Goal: Task Accomplishment & Management: Manage account settings

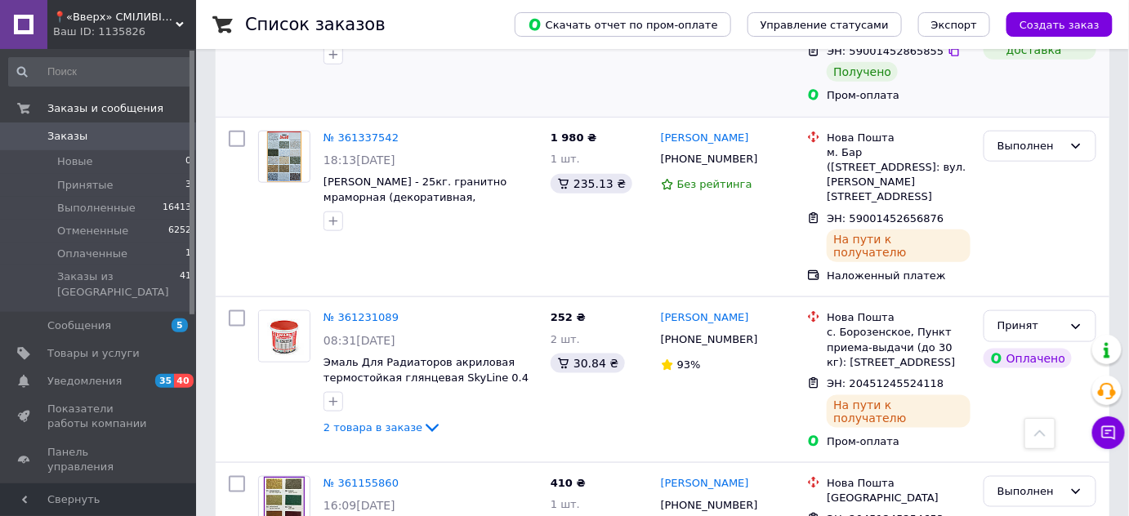
scroll to position [520, 0]
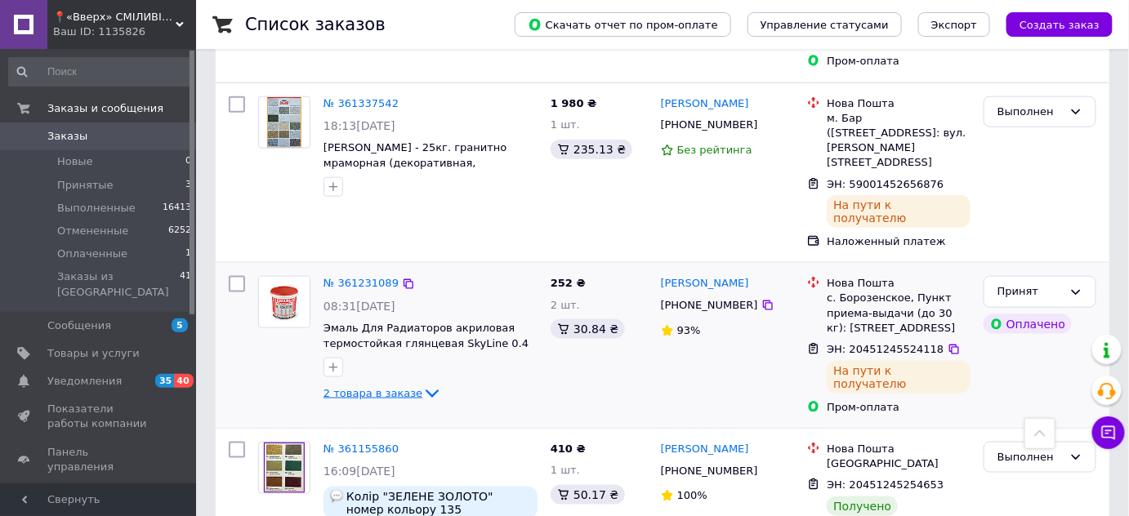
click at [422, 384] on icon at bounding box center [432, 394] width 20 height 20
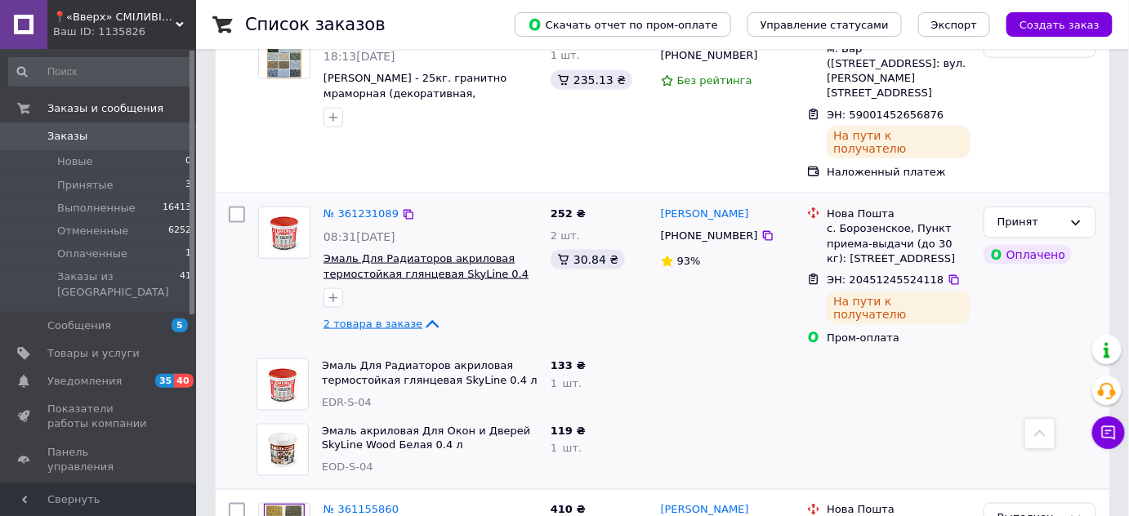
scroll to position [668, 0]
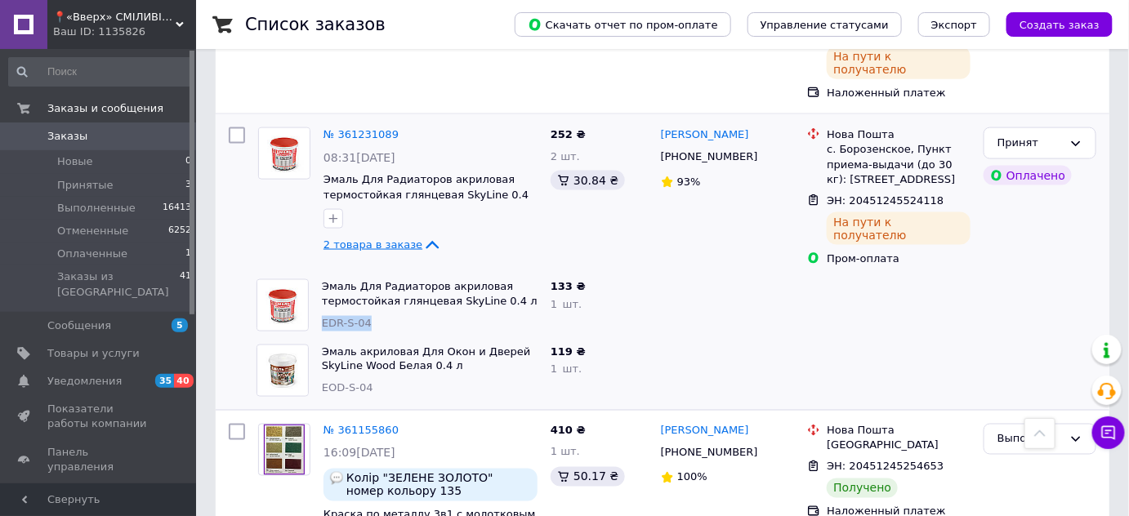
drag, startPoint x: 380, startPoint y: 266, endPoint x: 323, endPoint y: 273, distance: 56.7
click at [323, 316] on div "EDR-S-04" at bounding box center [430, 324] width 216 height 16
copy span "EDR-S-04"
drag, startPoint x: 375, startPoint y: 338, endPoint x: 323, endPoint y: 331, distance: 52.8
click at [323, 381] on div "EOD-S-04" at bounding box center [430, 389] width 216 height 16
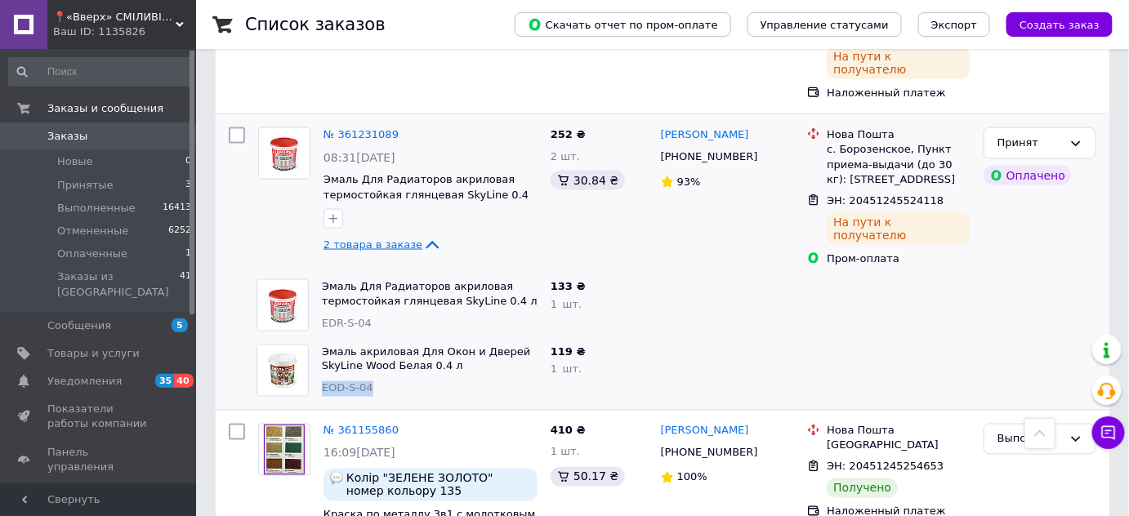
copy span "EOD-S-04"
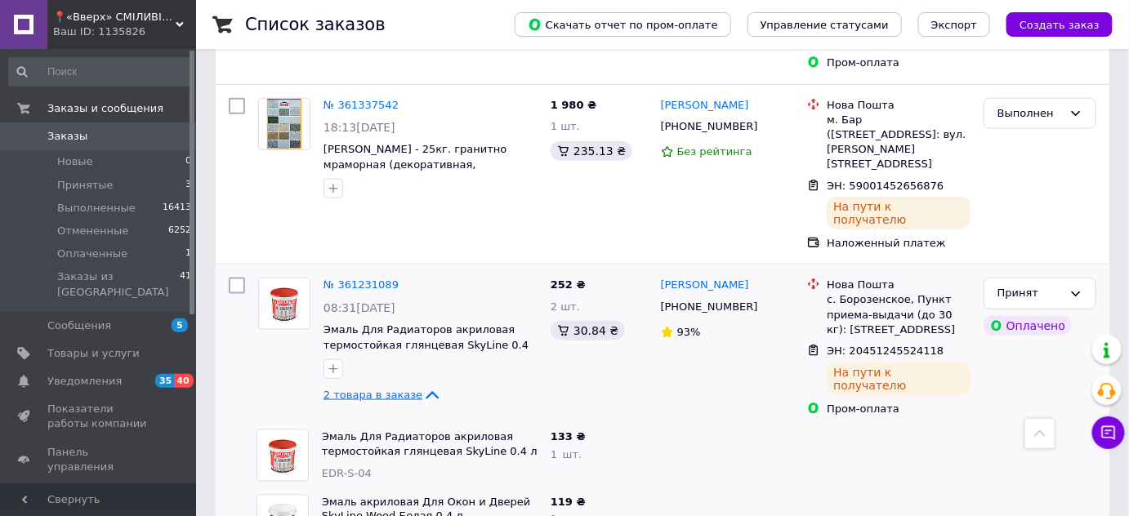
scroll to position [520, 0]
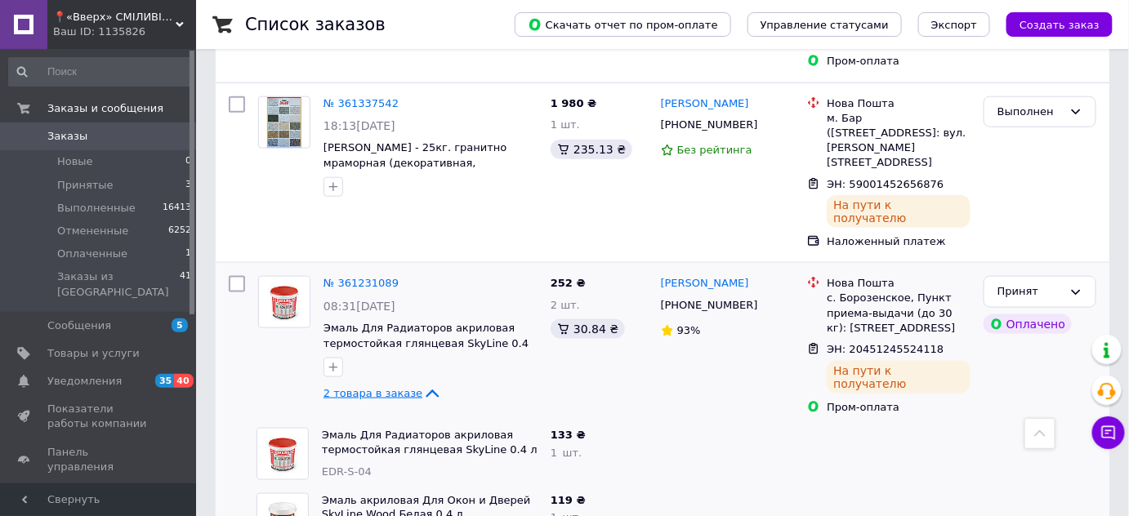
click at [422, 384] on icon at bounding box center [432, 394] width 20 height 20
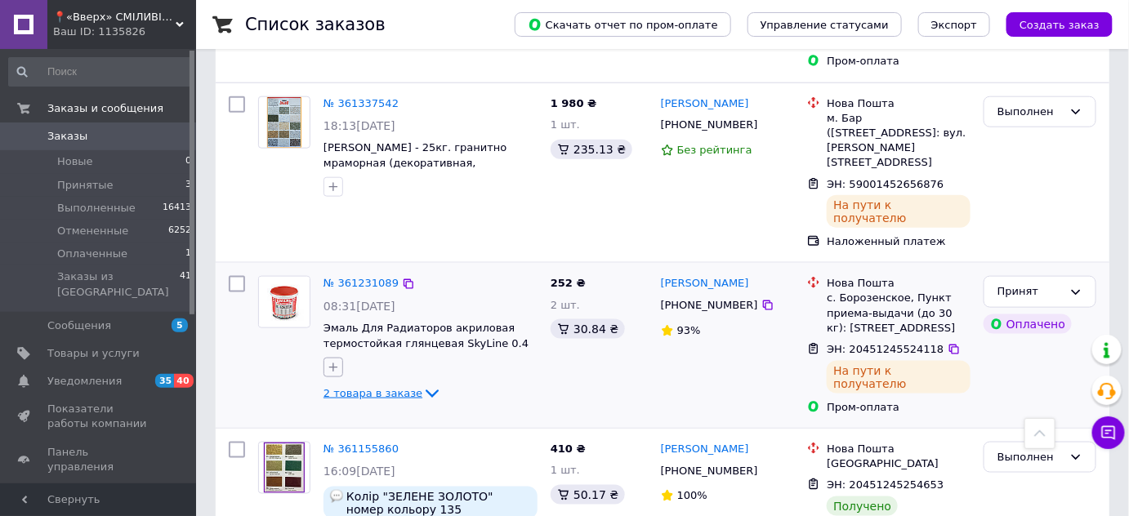
click at [332, 361] on icon "button" at bounding box center [333, 367] width 13 height 13
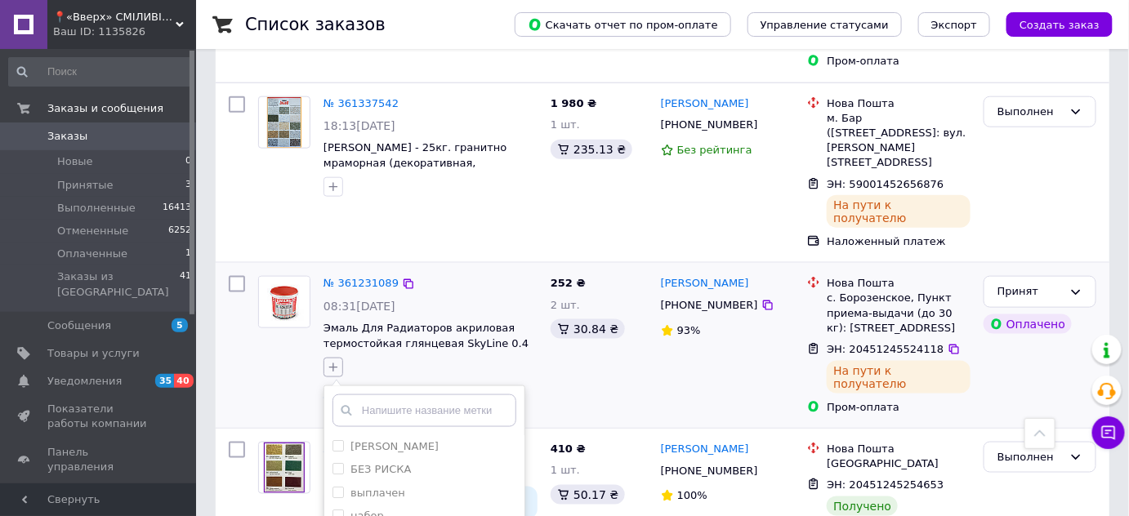
click at [328, 361] on icon "button" at bounding box center [333, 367] width 13 height 13
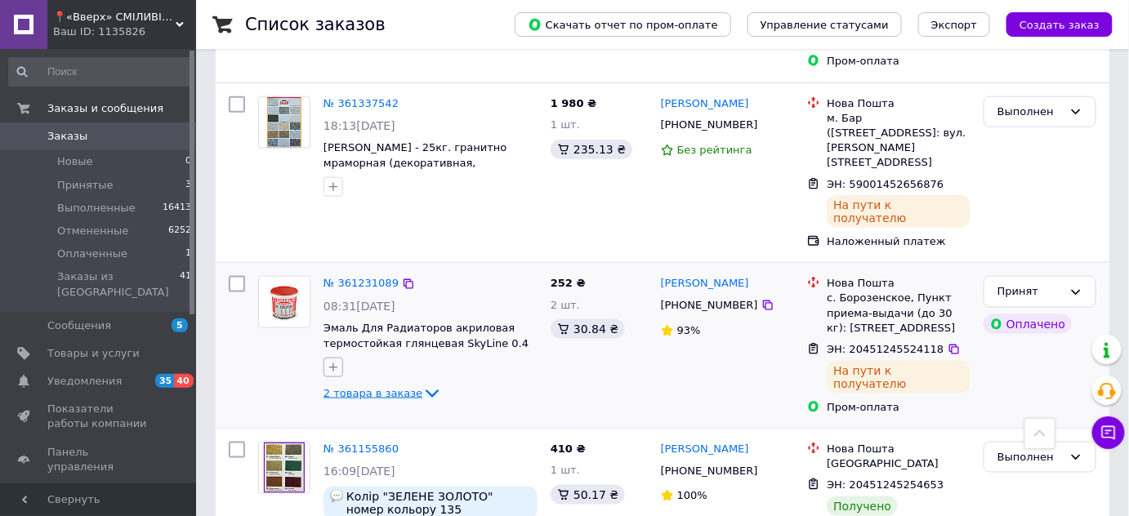
click at [331, 361] on icon "button" at bounding box center [333, 367] width 13 height 13
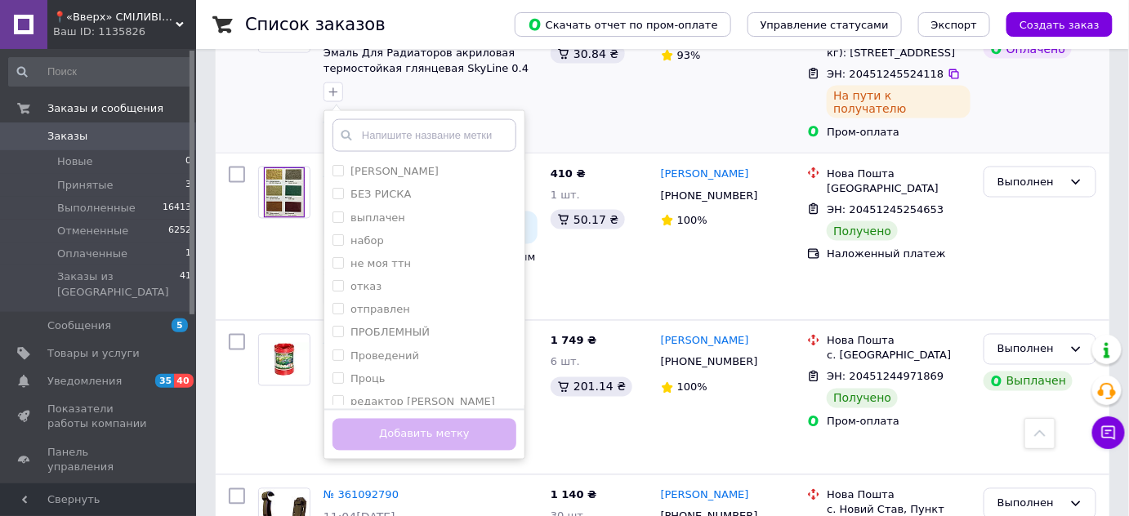
scroll to position [817, 0]
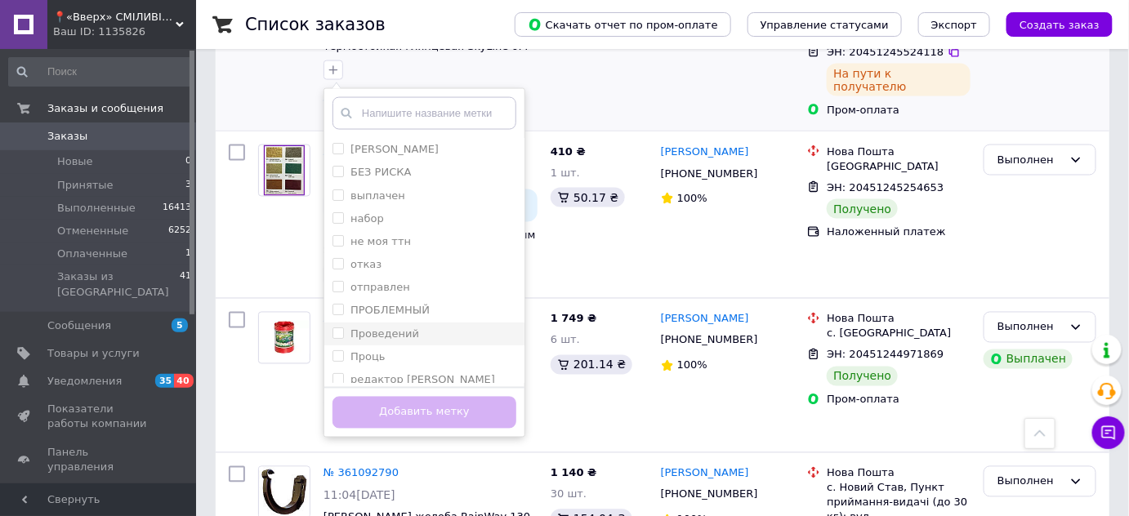
click at [337, 328] on input "Проведений" at bounding box center [337, 333] width 11 height 11
checkbox input "true"
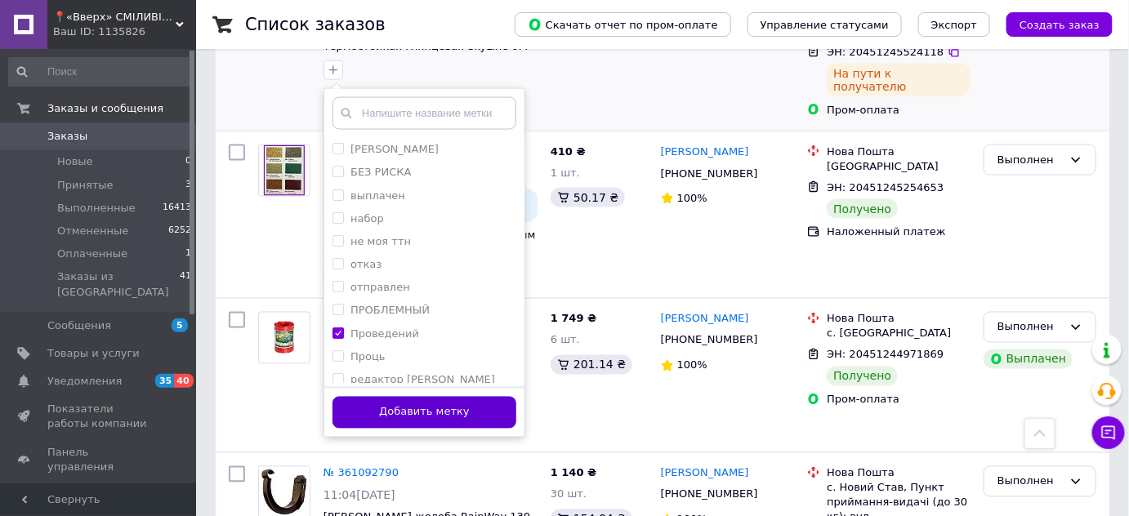
click at [412, 397] on button "Добавить метку" at bounding box center [424, 413] width 184 height 32
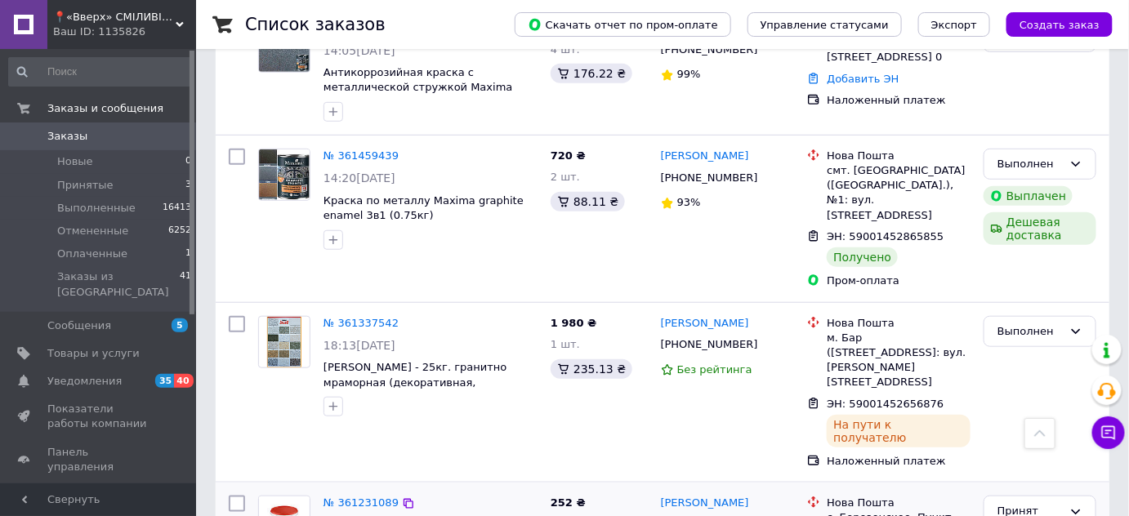
scroll to position [297, 0]
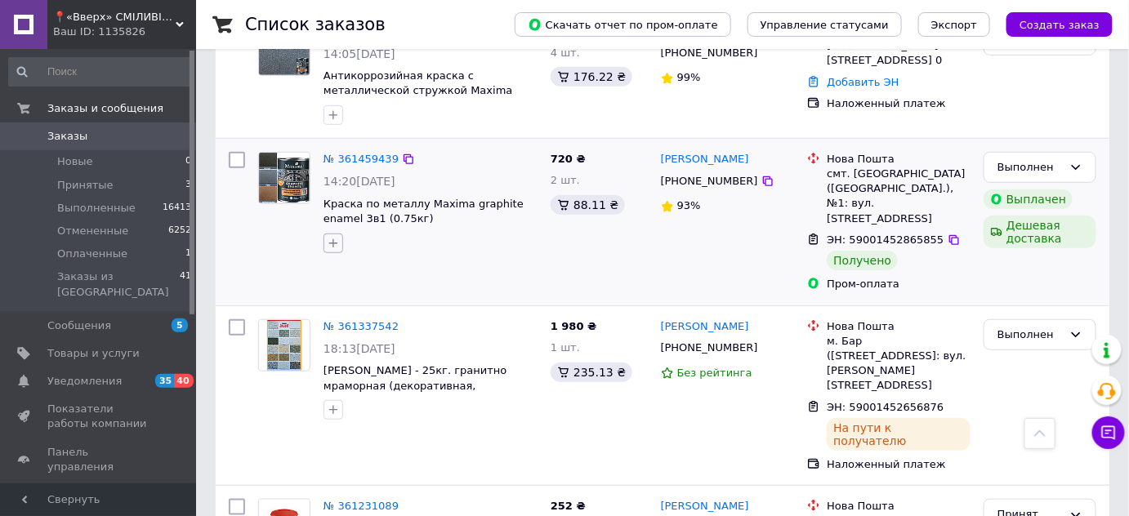
click at [331, 243] on icon "button" at bounding box center [333, 243] width 13 height 13
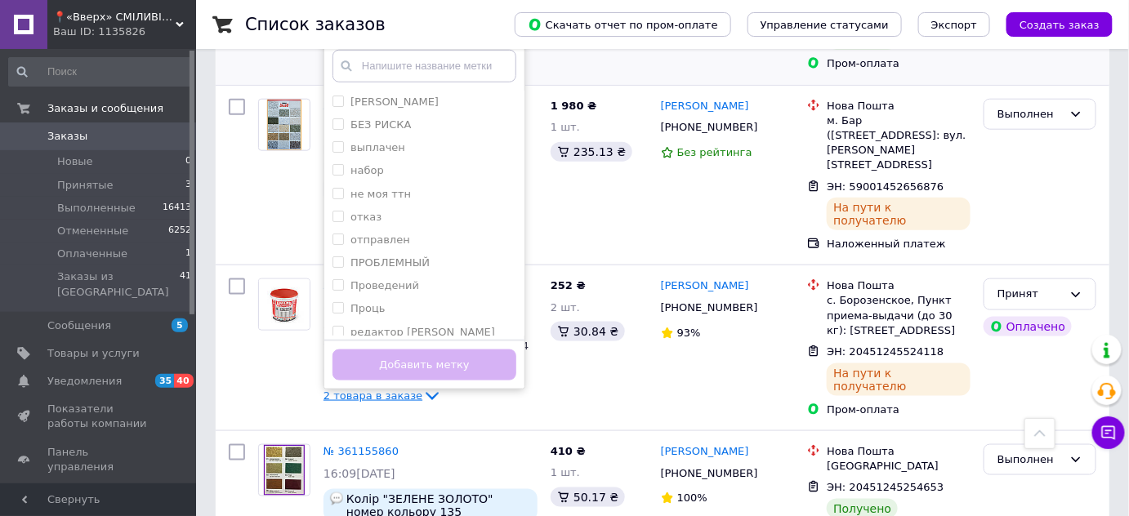
scroll to position [520, 0]
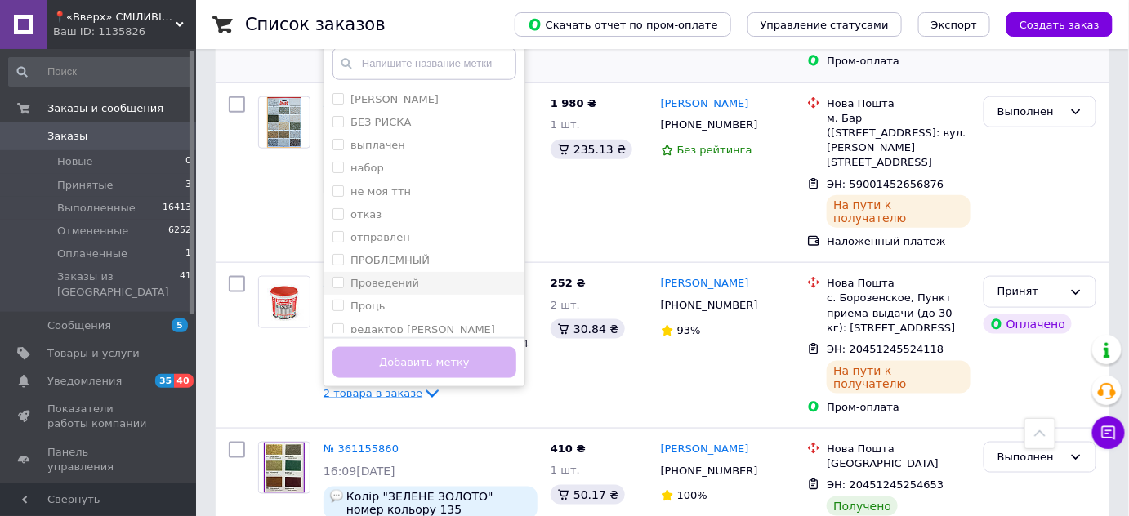
click at [337, 278] on input "Проведений" at bounding box center [337, 282] width 11 height 11
checkbox input "true"
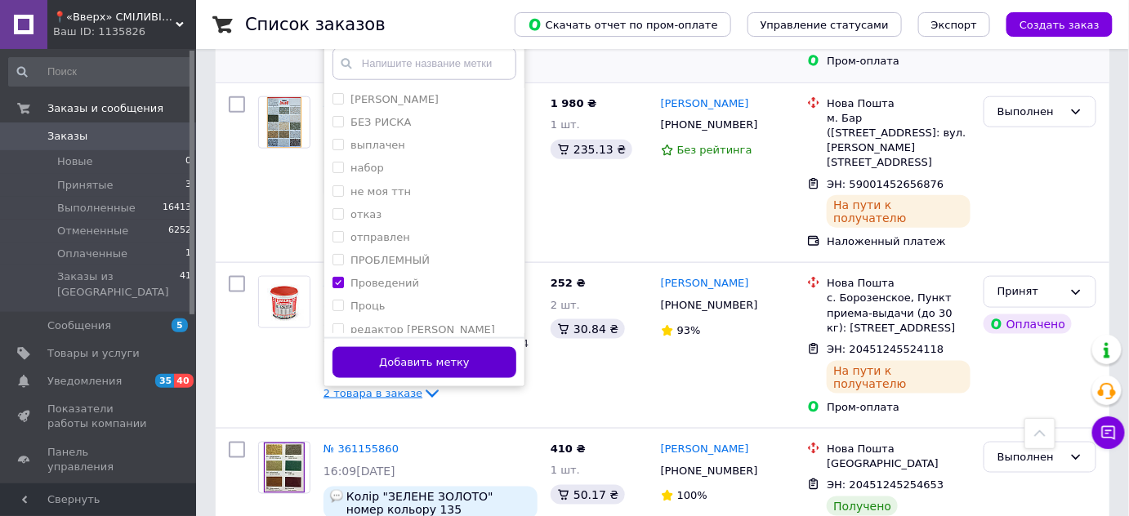
click at [398, 350] on button "Добавить метку" at bounding box center [424, 363] width 184 height 32
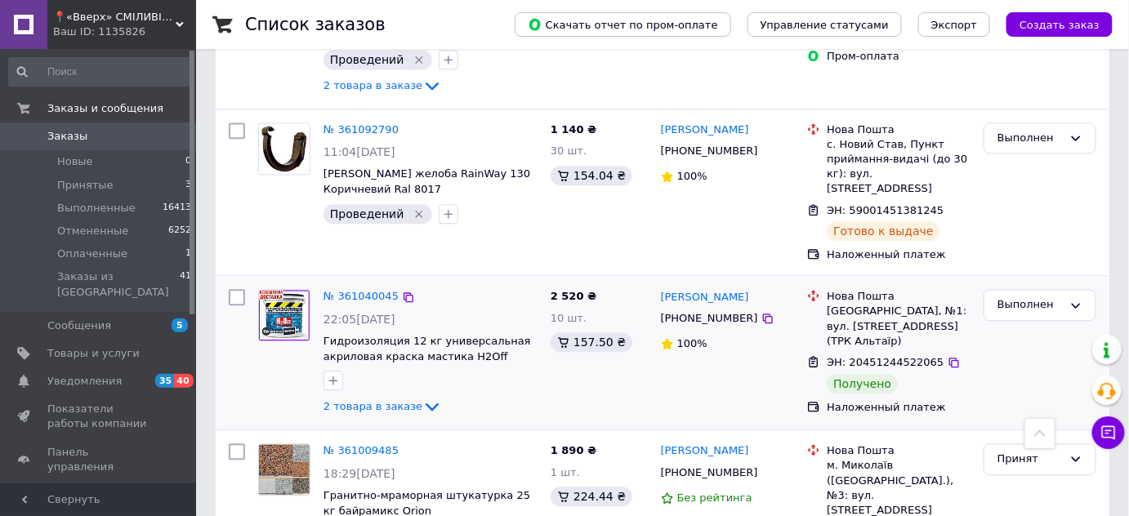
scroll to position [1188, 0]
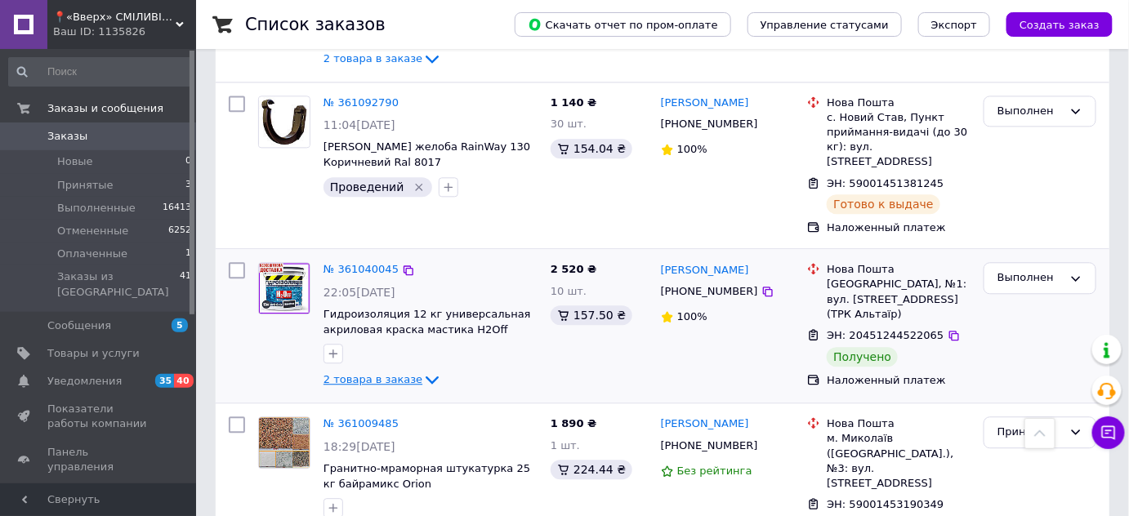
click at [422, 370] on icon at bounding box center [432, 380] width 20 height 20
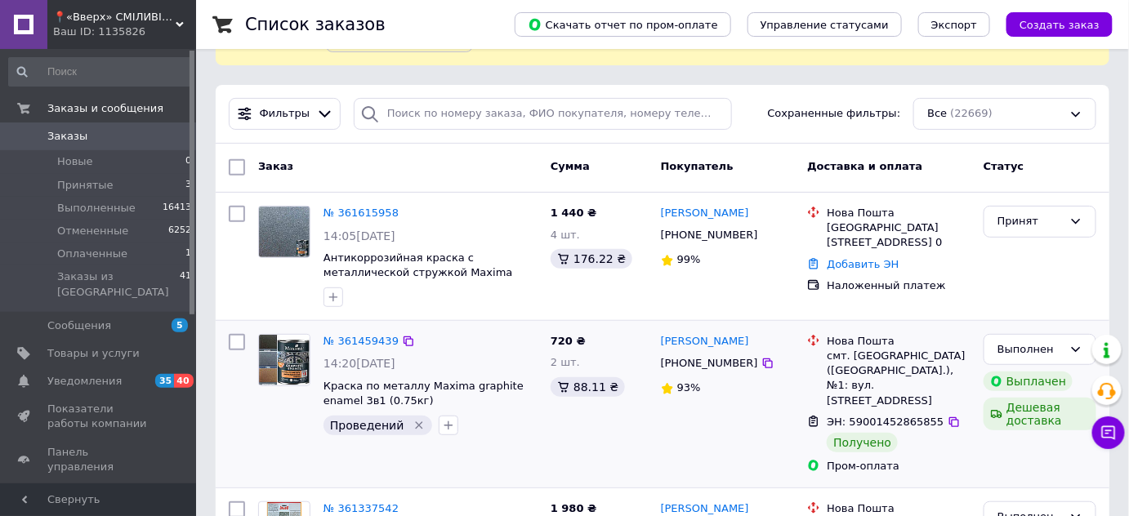
scroll to position [148, 0]
